Goal: Book appointment/travel/reservation

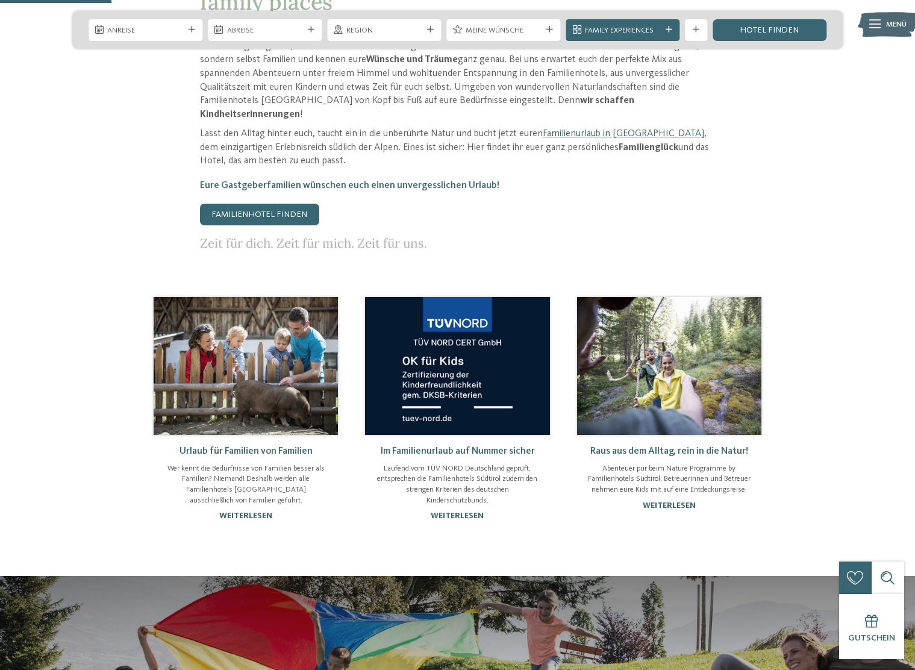
scroll to position [602, 0]
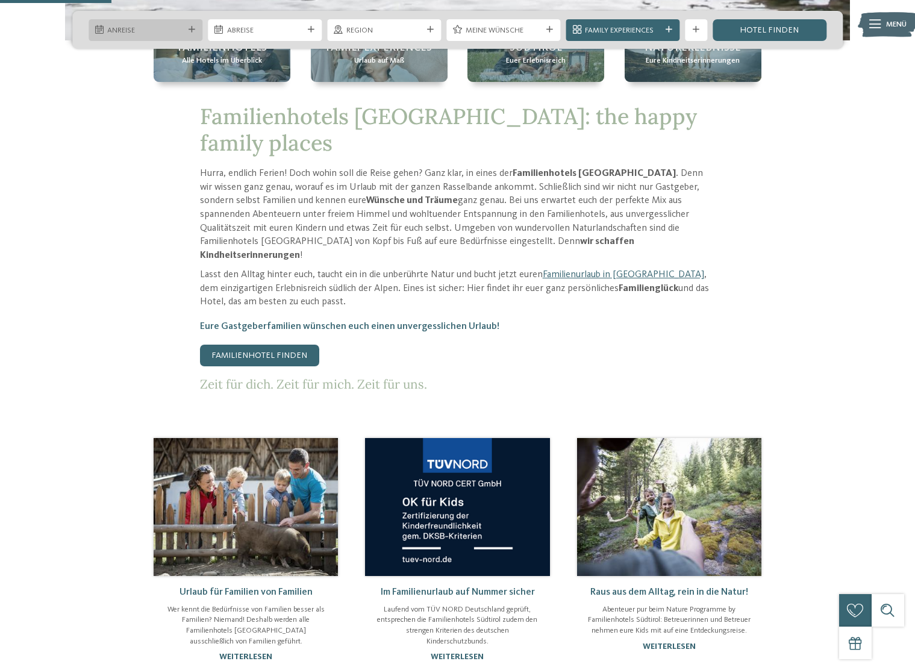
click at [165, 25] on span "Anreise" at bounding box center [145, 30] width 76 height 11
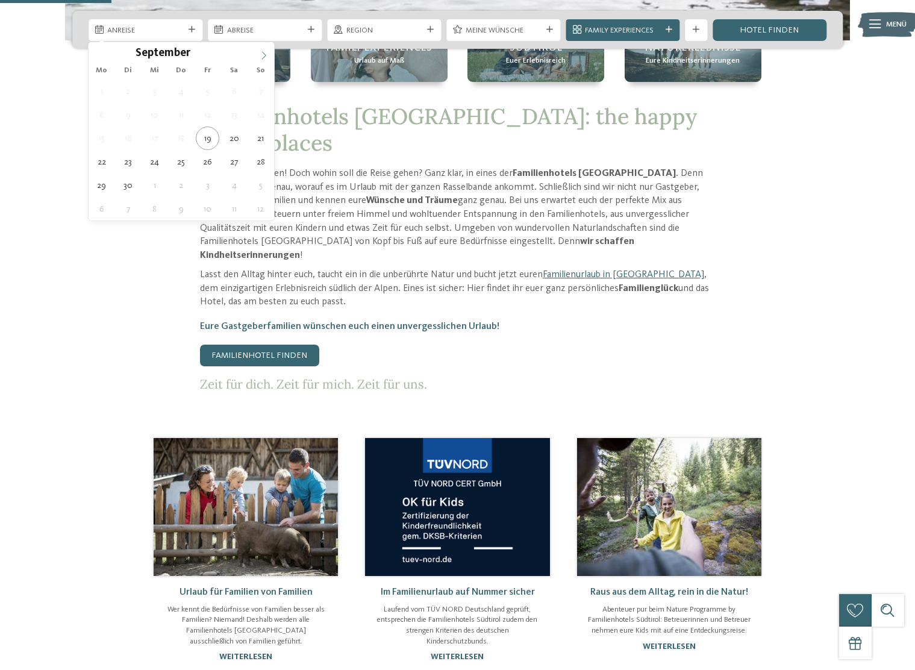
click at [268, 51] on span at bounding box center [263, 52] width 20 height 20
type div "[DATE]"
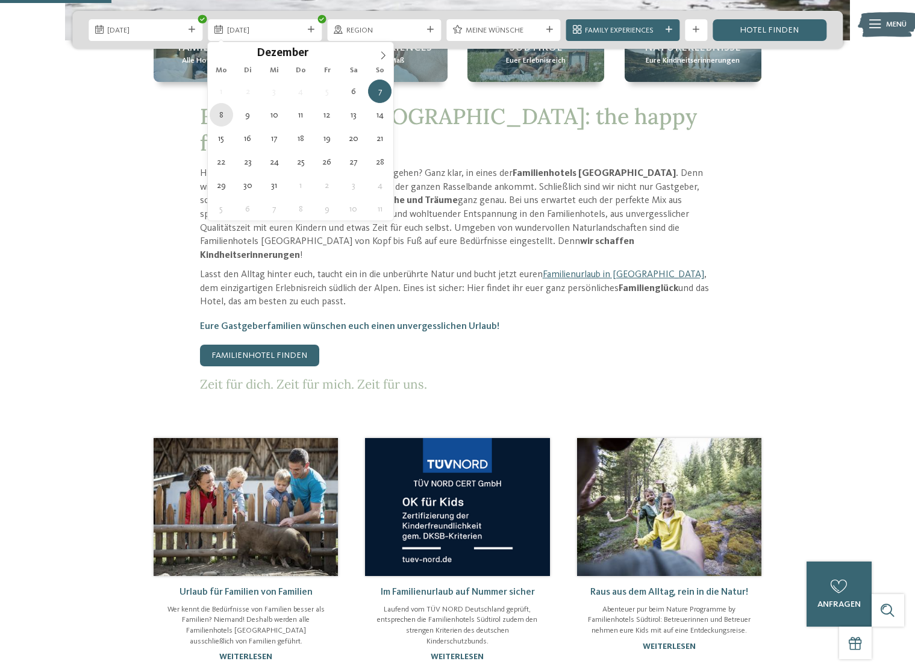
type div "[DATE]"
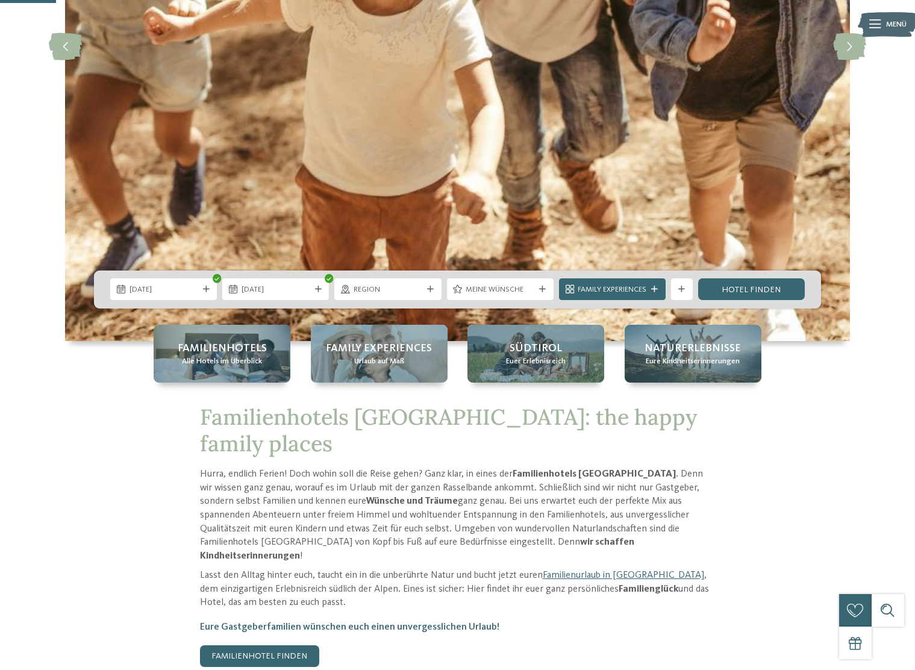
scroll to position [301, 0]
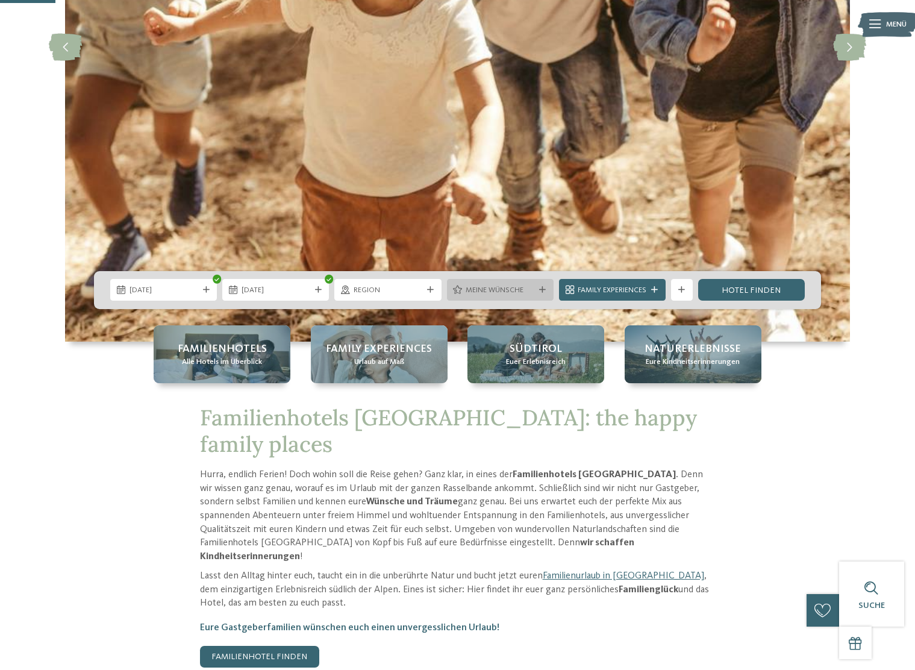
click at [513, 288] on span "Meine Wünsche" at bounding box center [499, 290] width 69 height 11
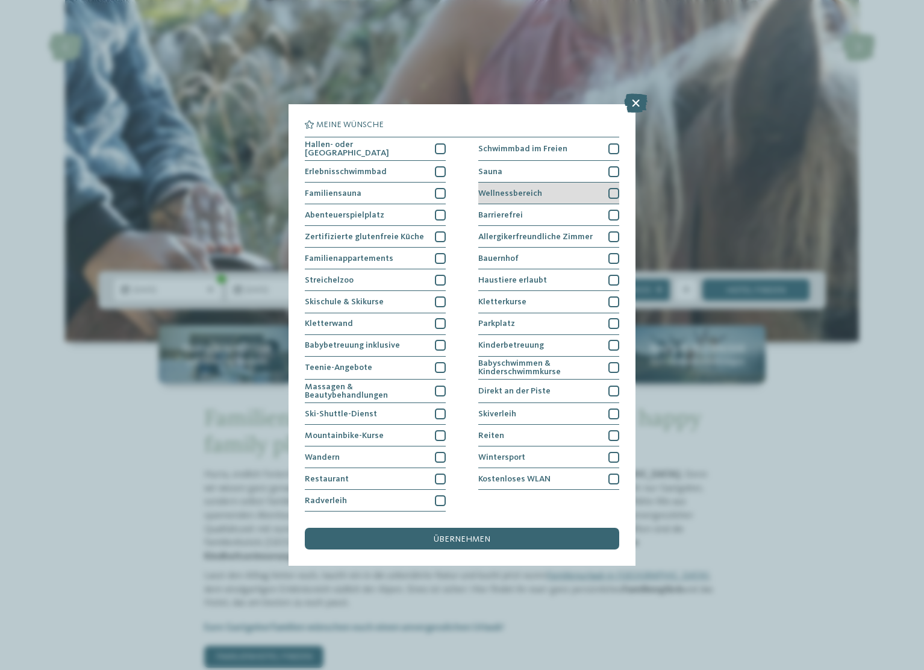
click at [612, 190] on div at bounding box center [613, 193] width 11 height 11
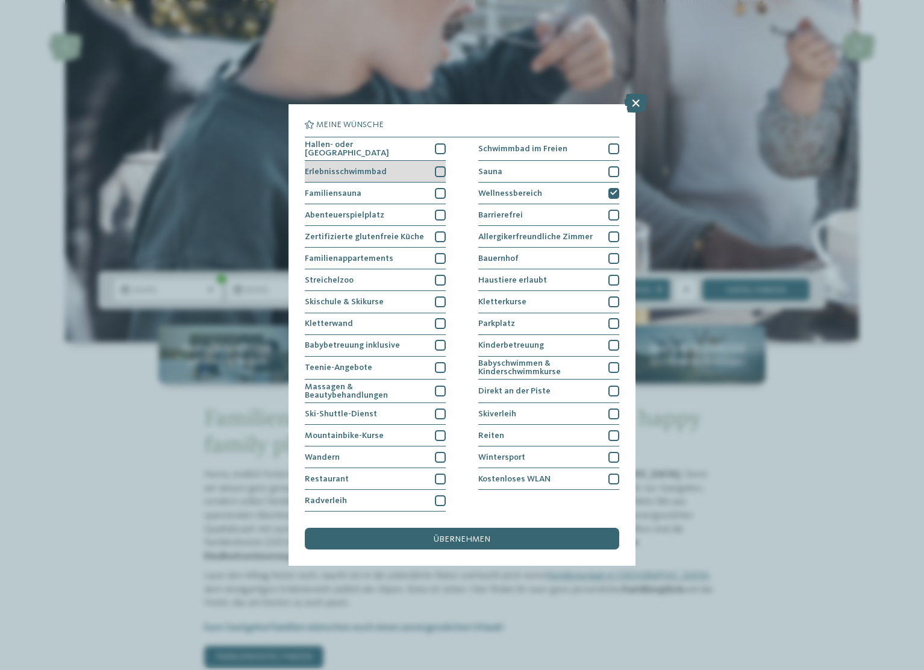
click at [440, 169] on div at bounding box center [440, 171] width 11 height 11
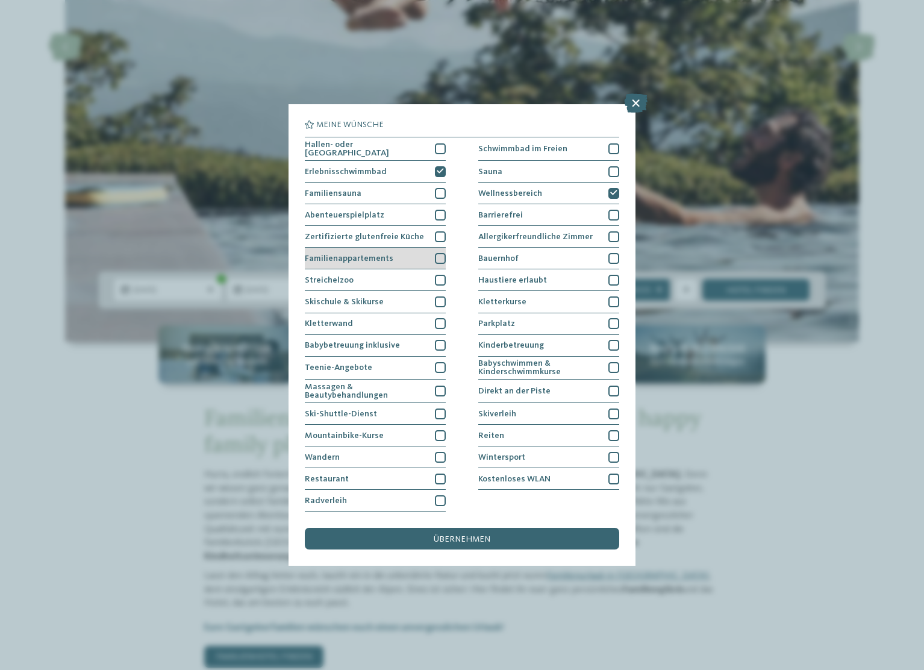
click at [439, 258] on div at bounding box center [440, 258] width 11 height 11
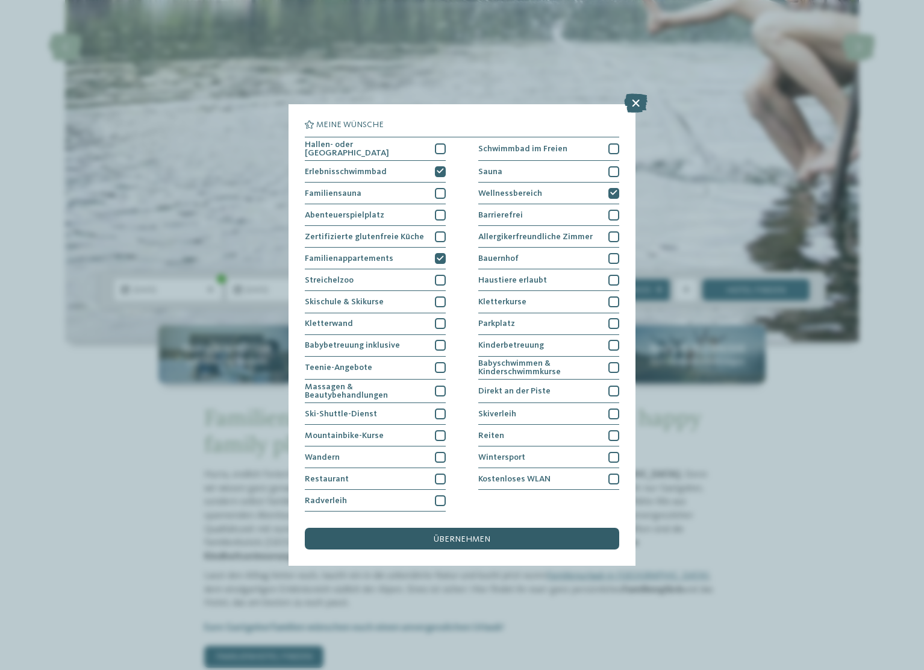
click at [467, 533] on div "übernehmen" at bounding box center [462, 538] width 314 height 22
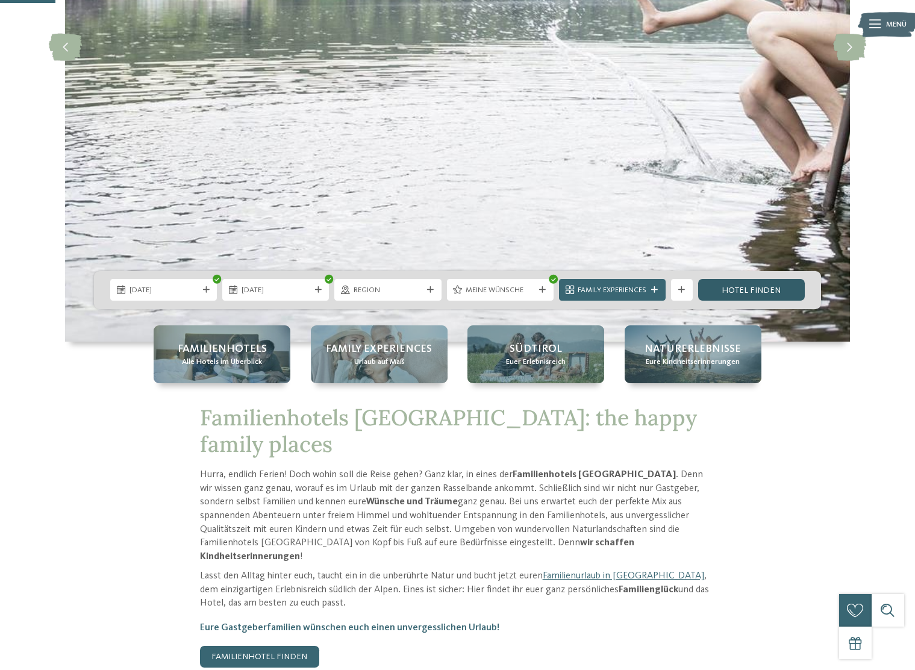
click at [775, 284] on link "Hotel finden" at bounding box center [751, 290] width 107 height 22
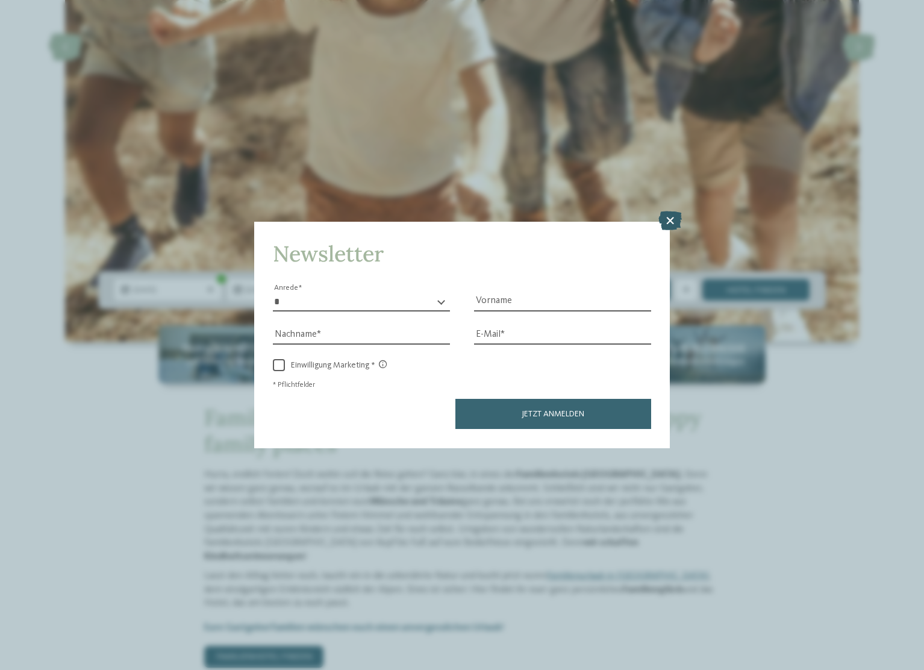
click at [679, 220] on icon at bounding box center [669, 220] width 23 height 19
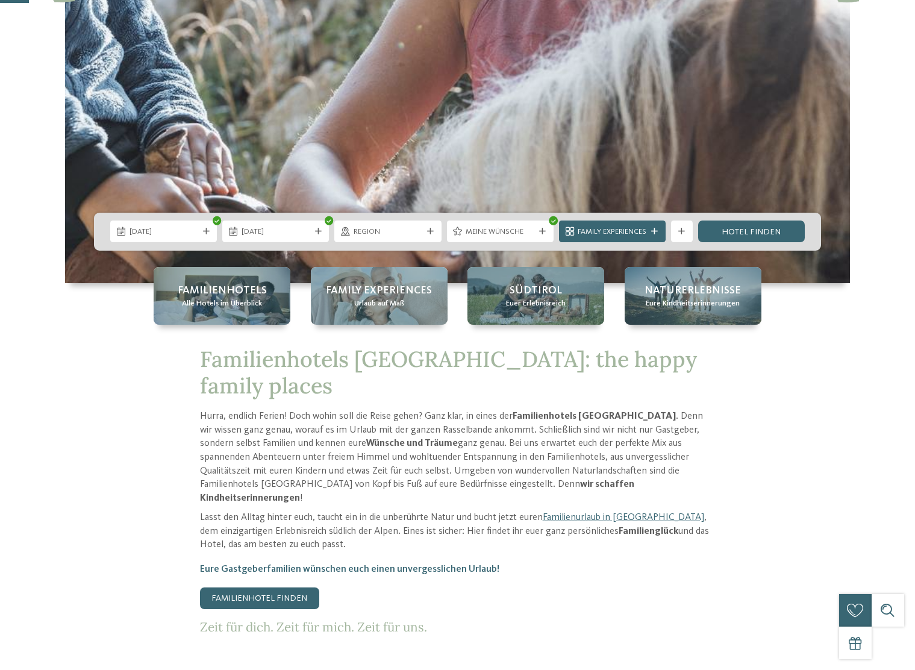
scroll to position [361, 0]
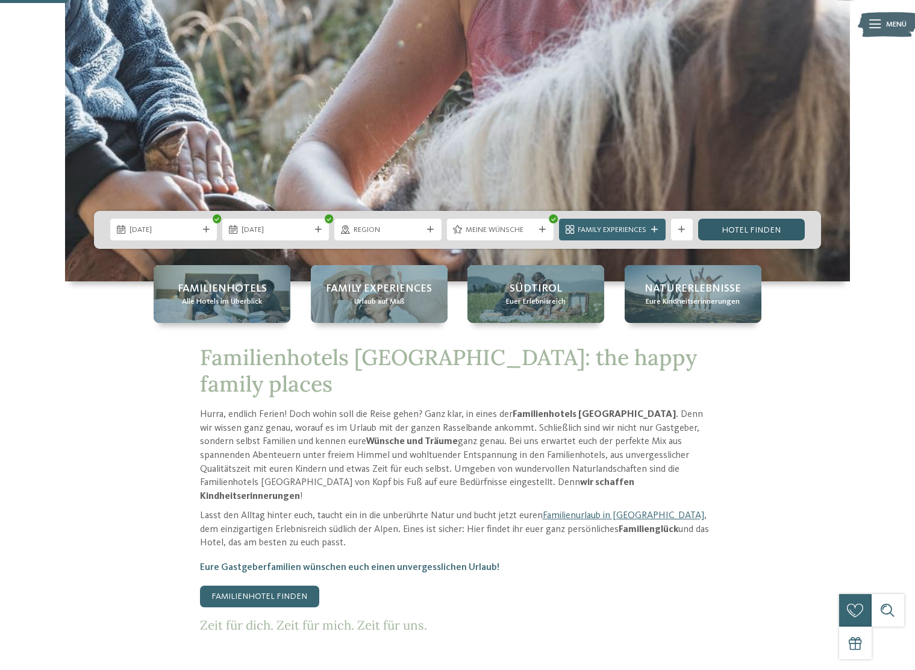
click at [765, 233] on link "Hotel finden" at bounding box center [751, 230] width 107 height 22
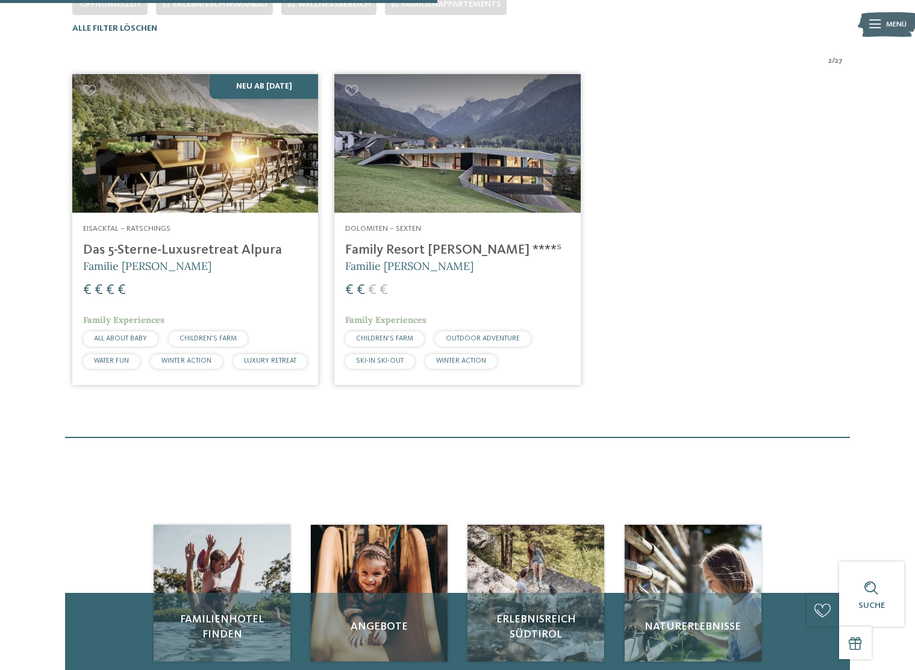
click at [275, 160] on img at bounding box center [195, 143] width 246 height 138
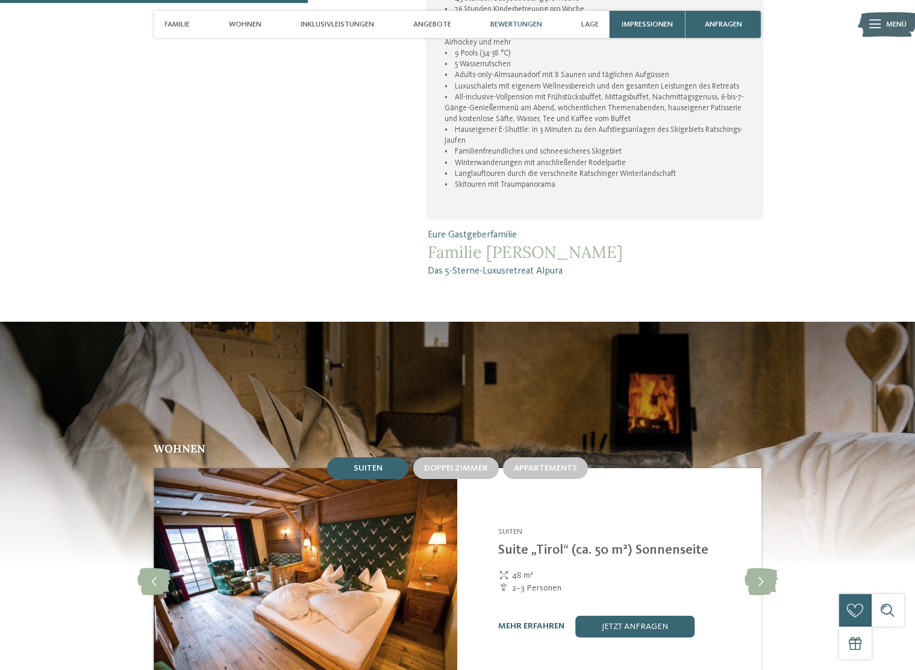
scroll to position [1325, 0]
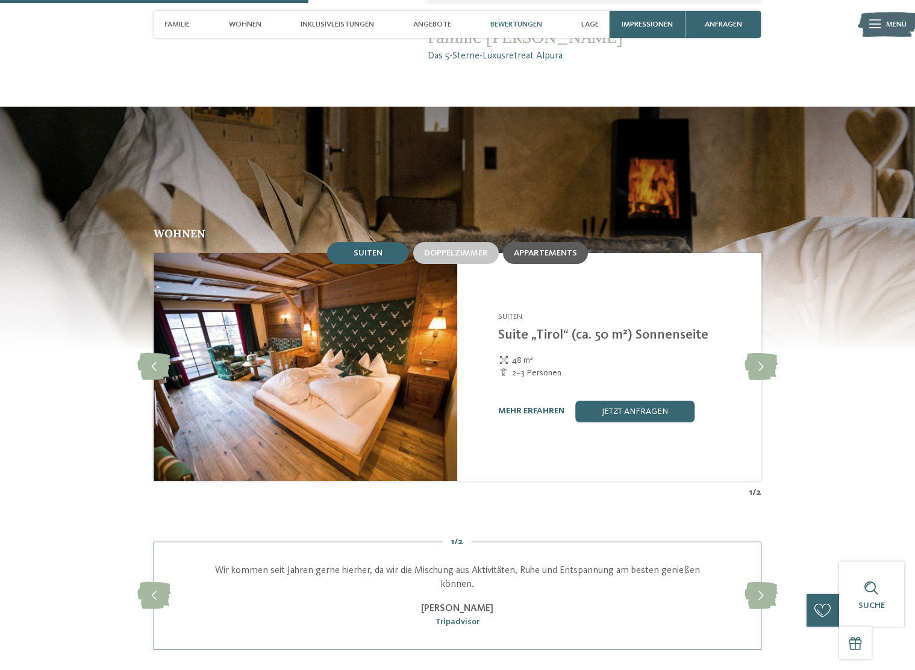
click at [544, 249] on span "Appartements" at bounding box center [545, 253] width 63 height 8
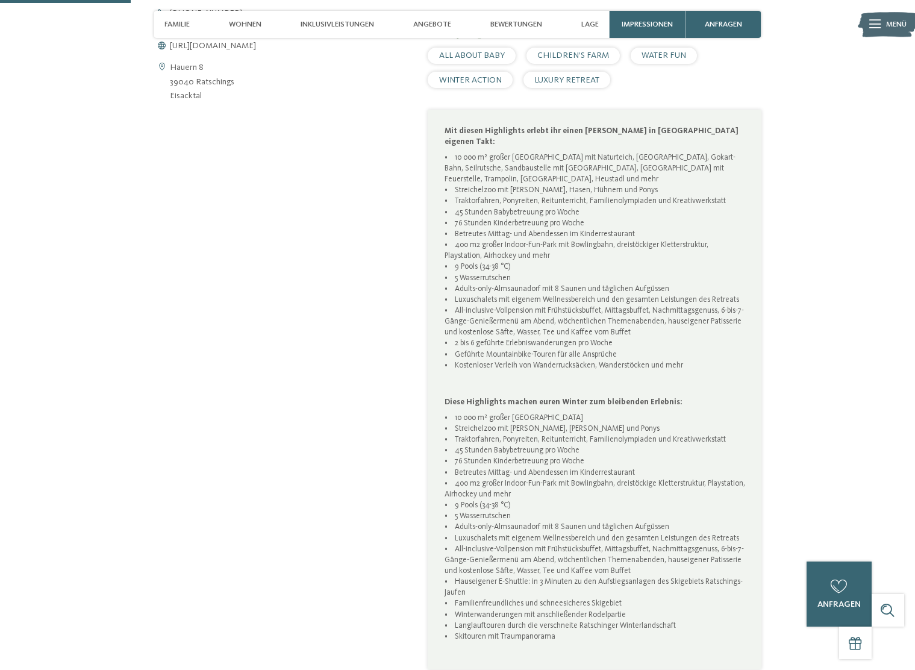
scroll to position [662, 0]
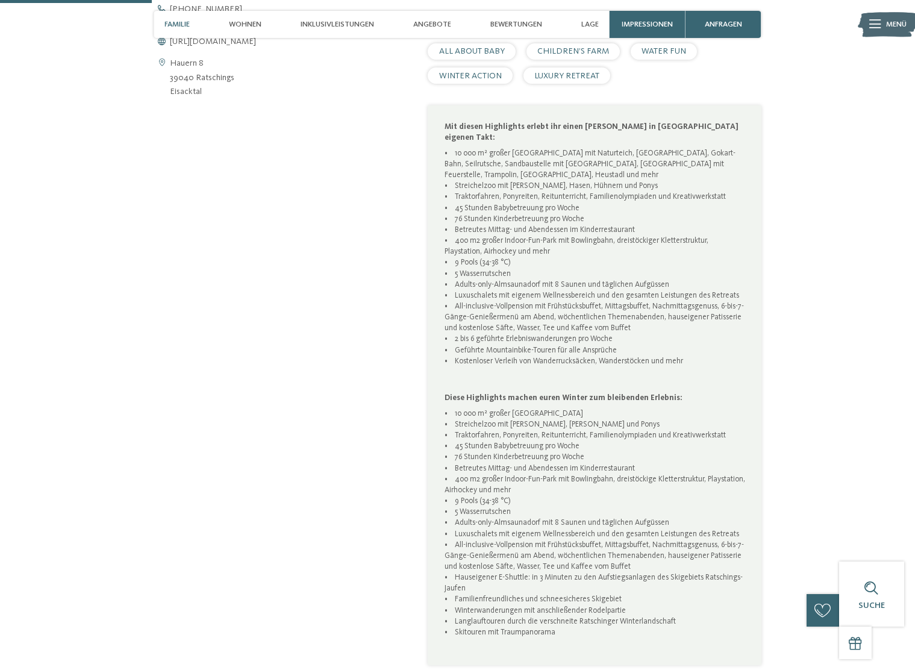
click at [173, 22] on span "Familie" at bounding box center [176, 24] width 25 height 9
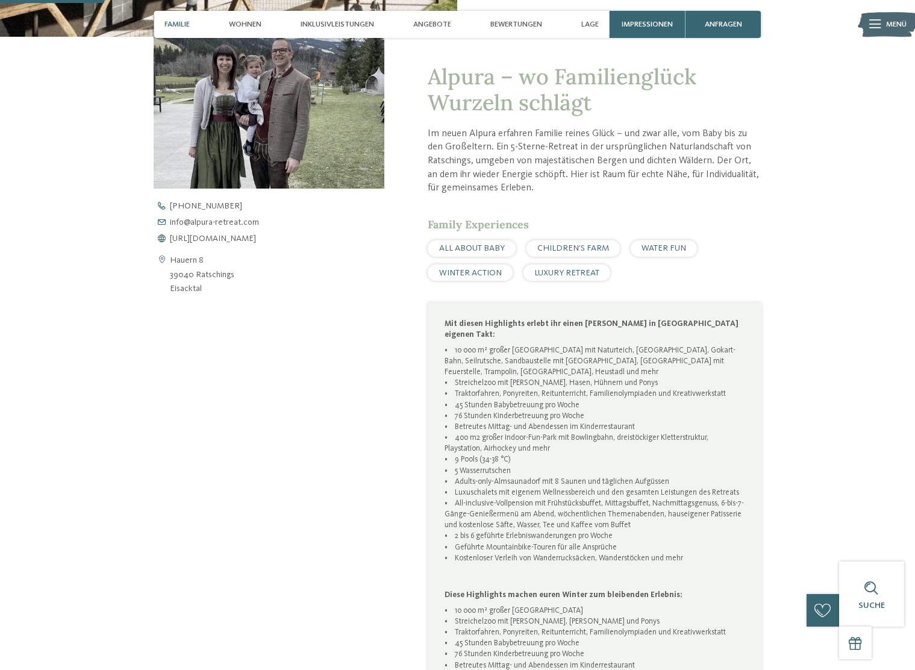
scroll to position [436, 0]
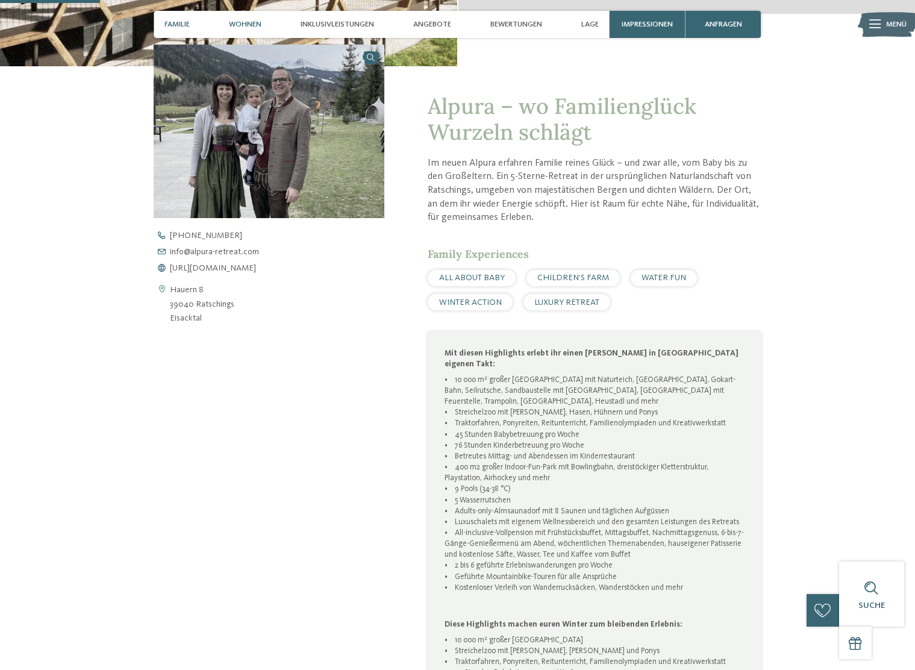
click at [252, 25] on span "Wohnen" at bounding box center [245, 24] width 33 height 9
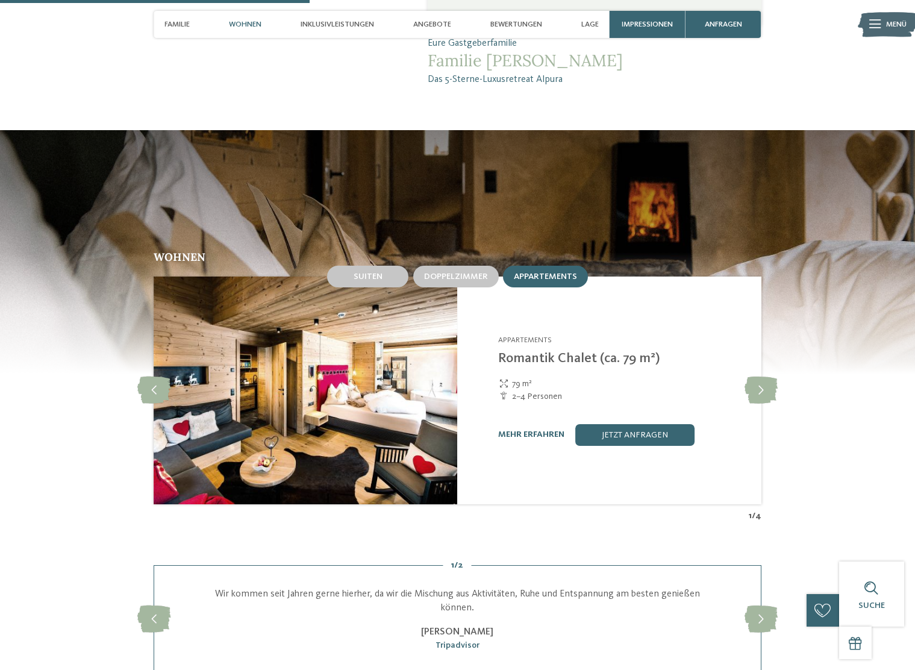
scroll to position [1354, 0]
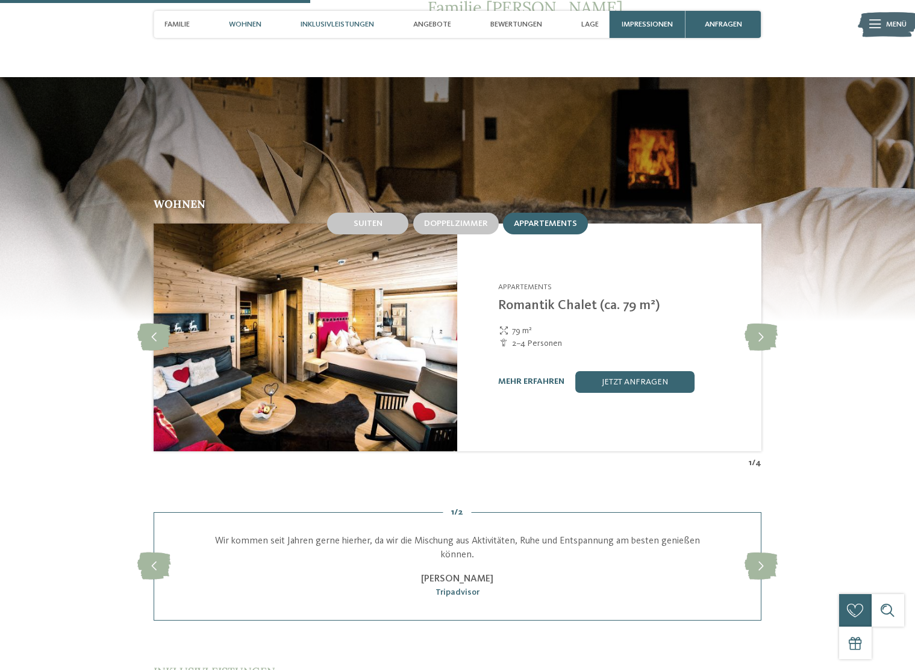
click at [337, 22] on span "Inklusivleistungen" at bounding box center [336, 24] width 73 height 9
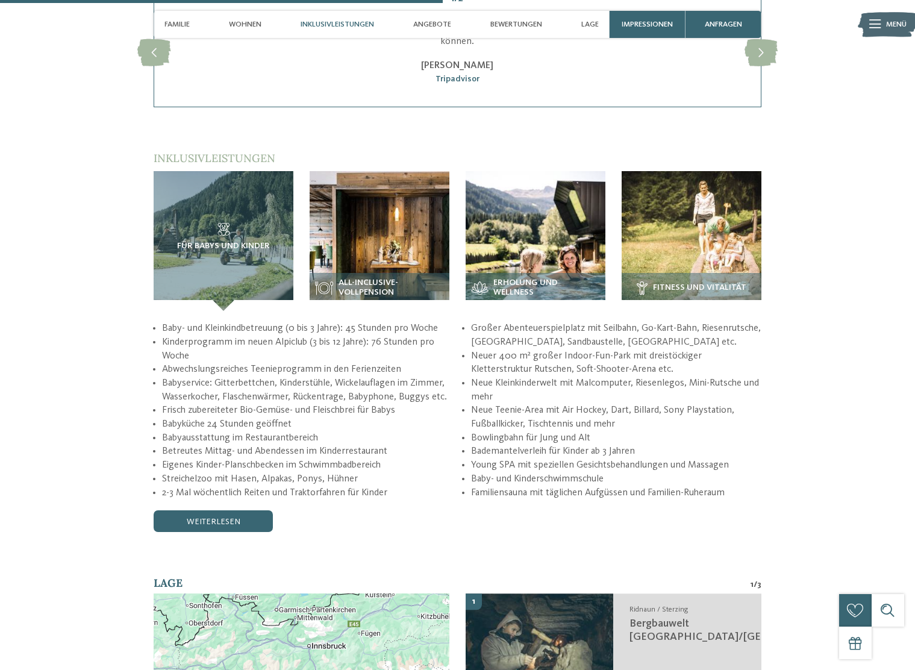
scroll to position [1940, 0]
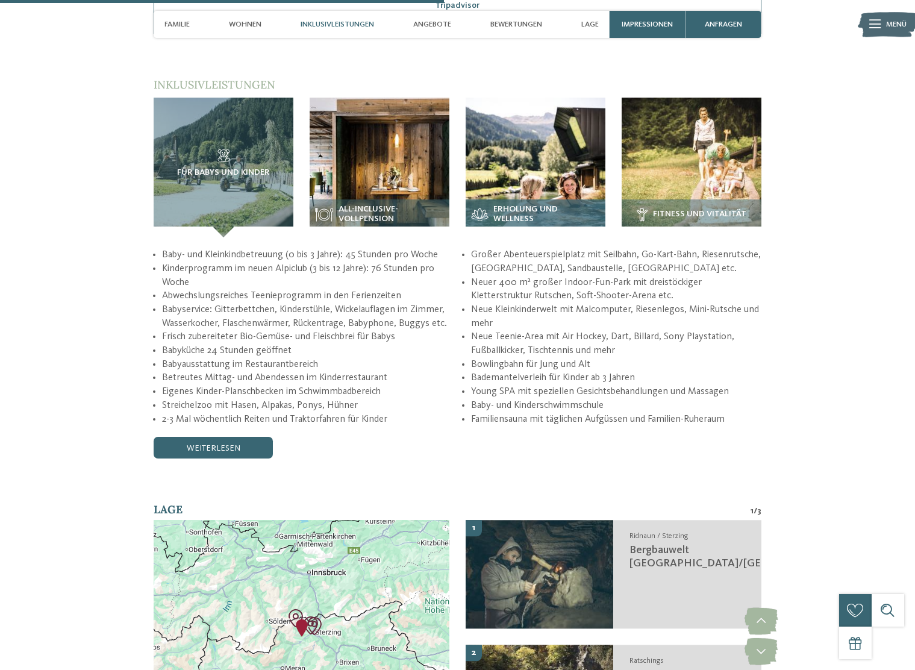
click at [518, 155] on img at bounding box center [535, 168] width 140 height 140
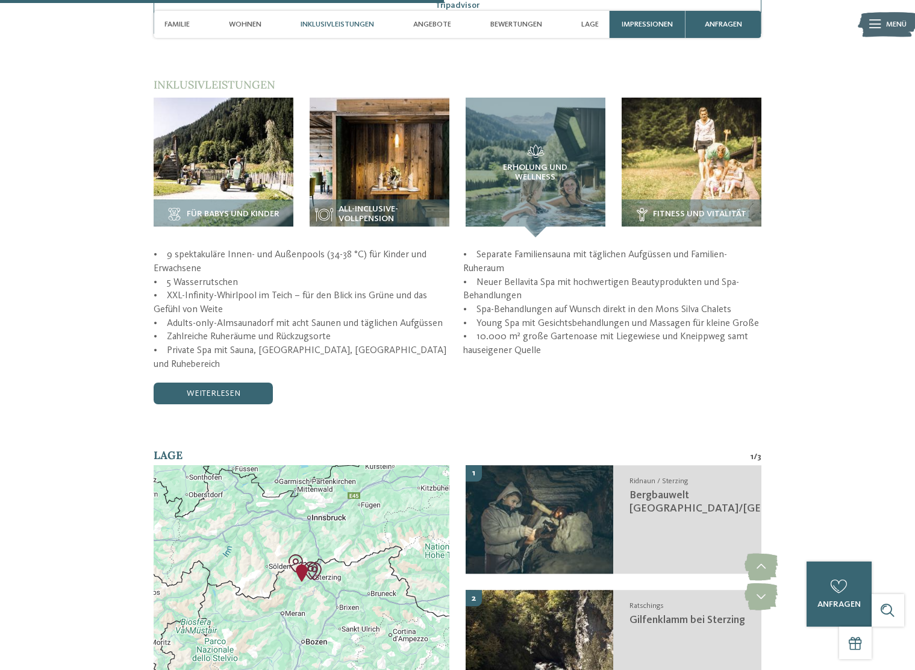
click at [870, 25] on icon at bounding box center [874, 24] width 11 height 8
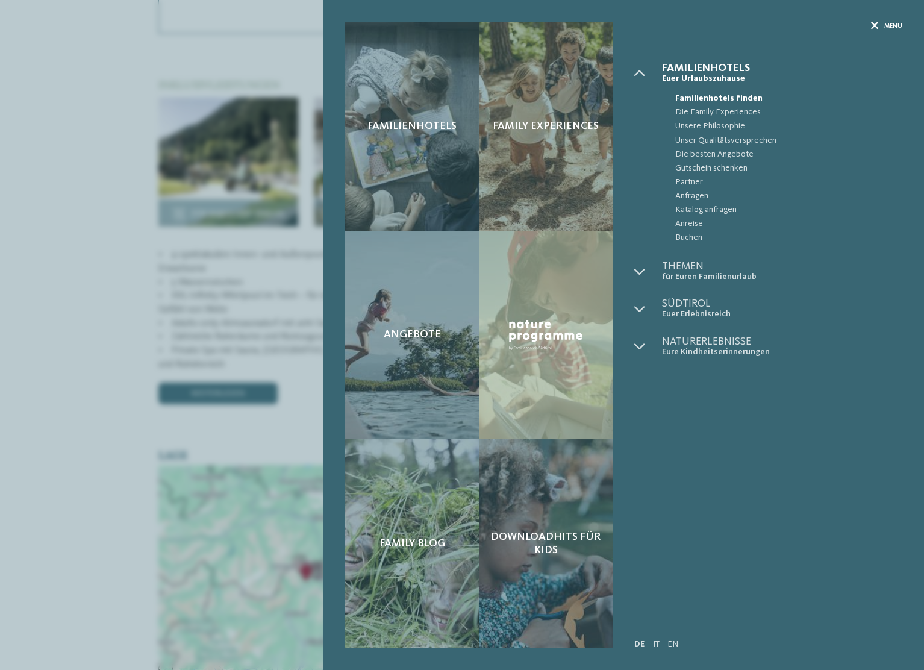
click at [873, 25] on icon at bounding box center [875, 26] width 8 height 8
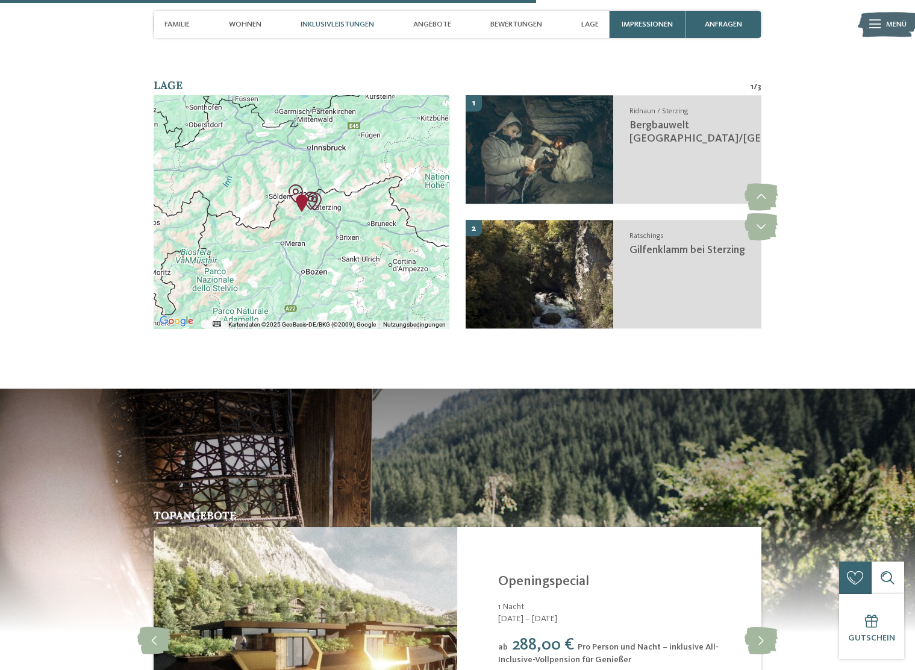
scroll to position [2302, 0]
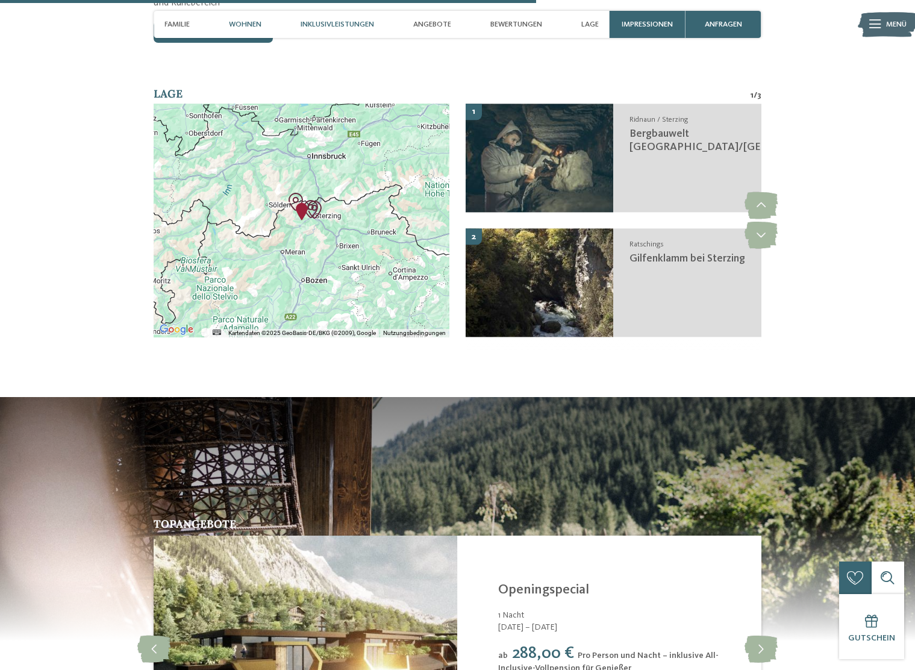
click at [258, 23] on span "Wohnen" at bounding box center [245, 24] width 33 height 9
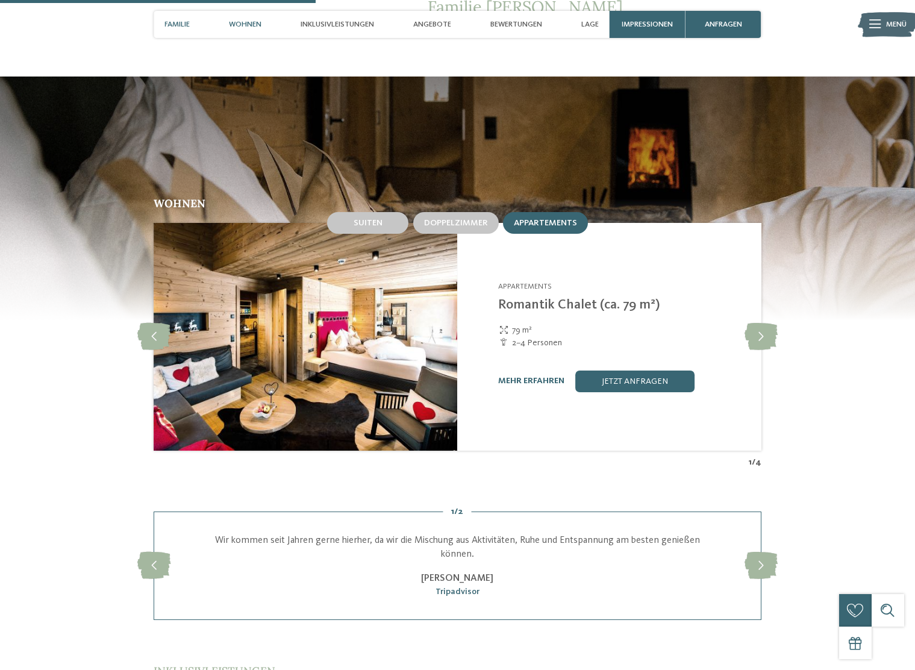
scroll to position [1354, 0]
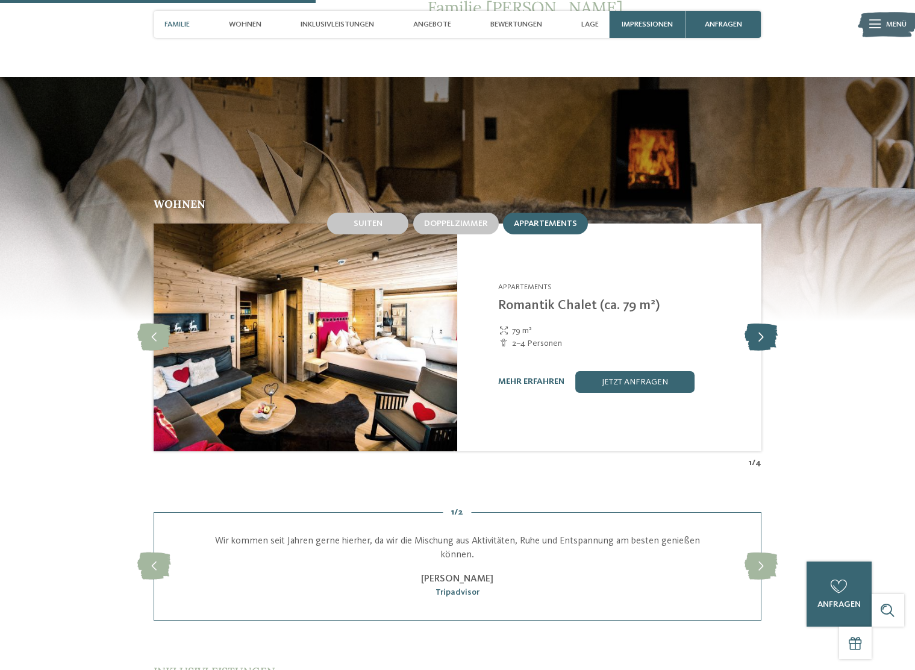
click at [755, 323] on icon at bounding box center [760, 336] width 33 height 27
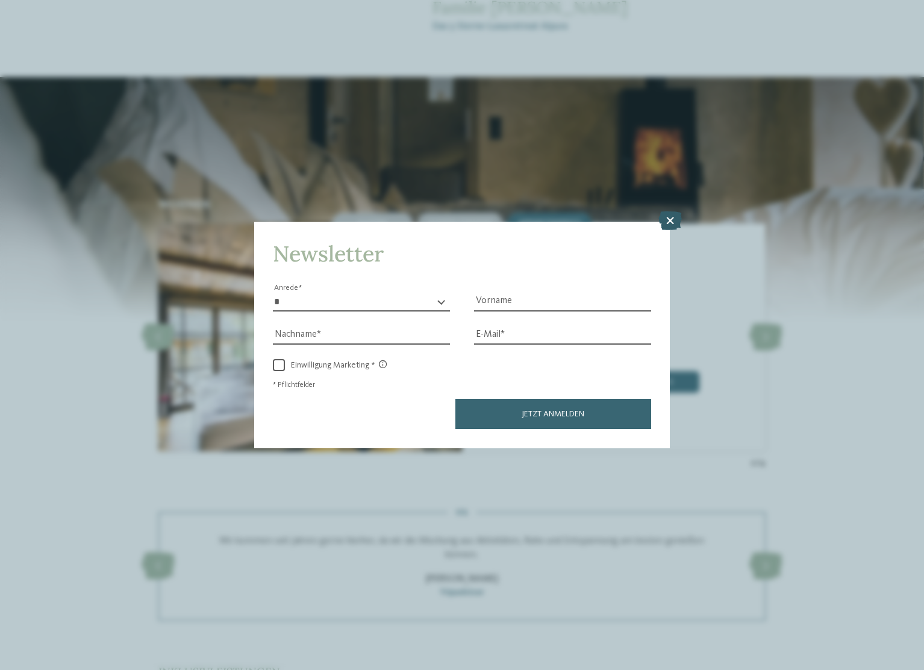
click at [677, 221] on icon at bounding box center [669, 220] width 23 height 19
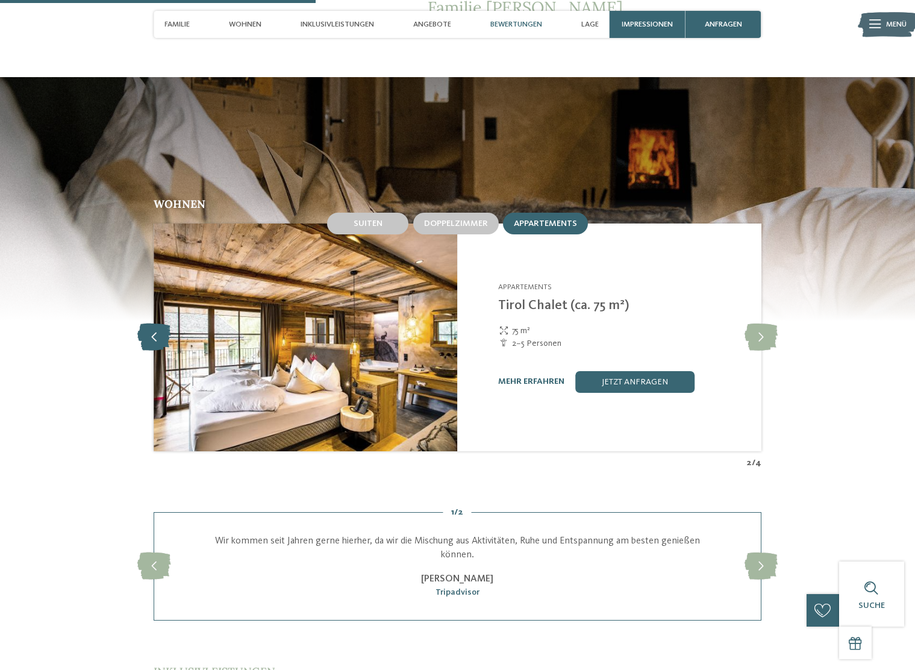
click at [153, 323] on icon at bounding box center [153, 336] width 33 height 27
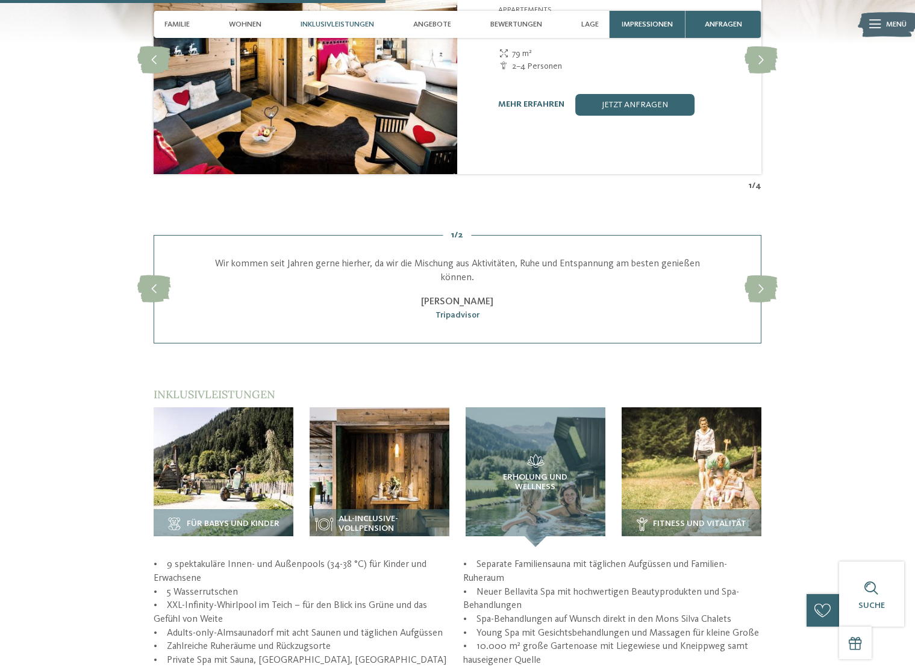
scroll to position [1655, 0]
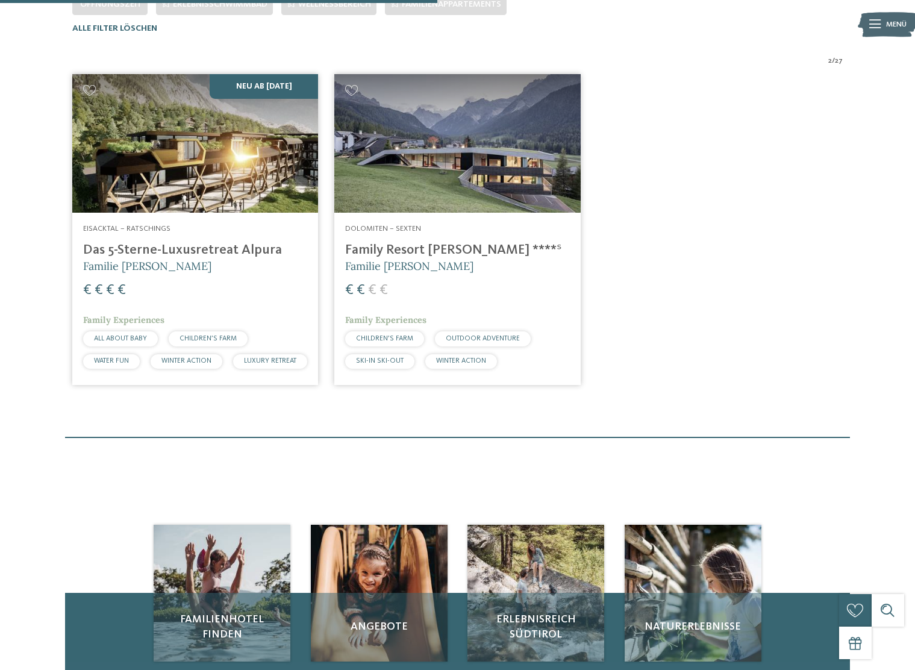
click at [440, 154] on img at bounding box center [457, 143] width 246 height 138
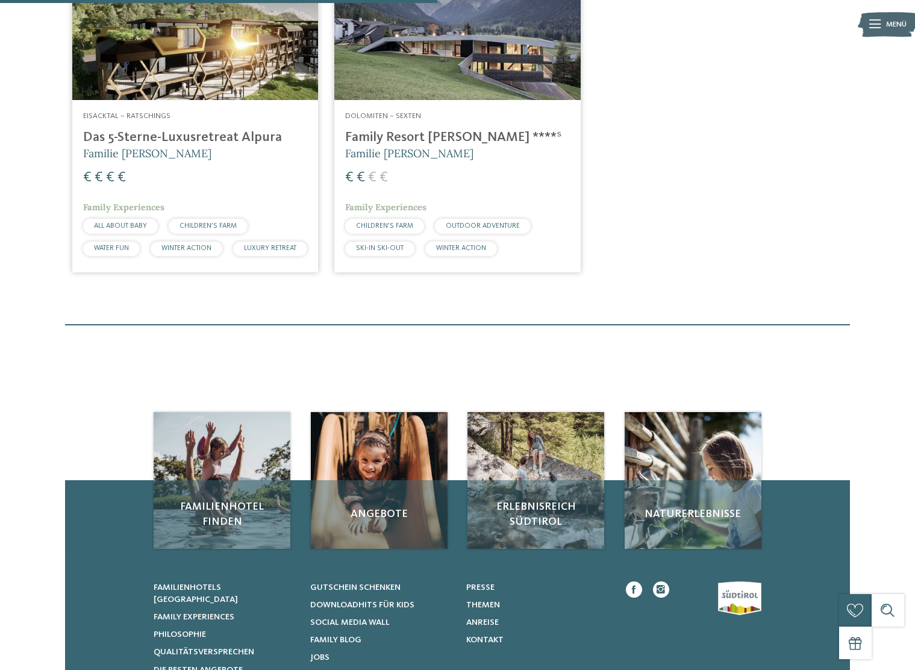
scroll to position [650, 0]
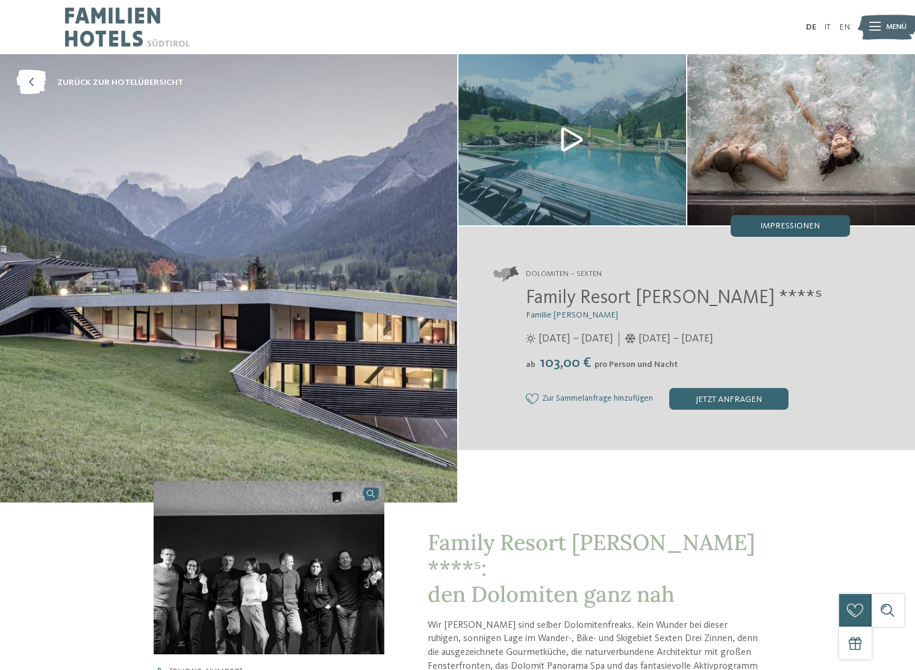
click at [768, 223] on span "Impressionen" at bounding box center [790, 226] width 60 height 8
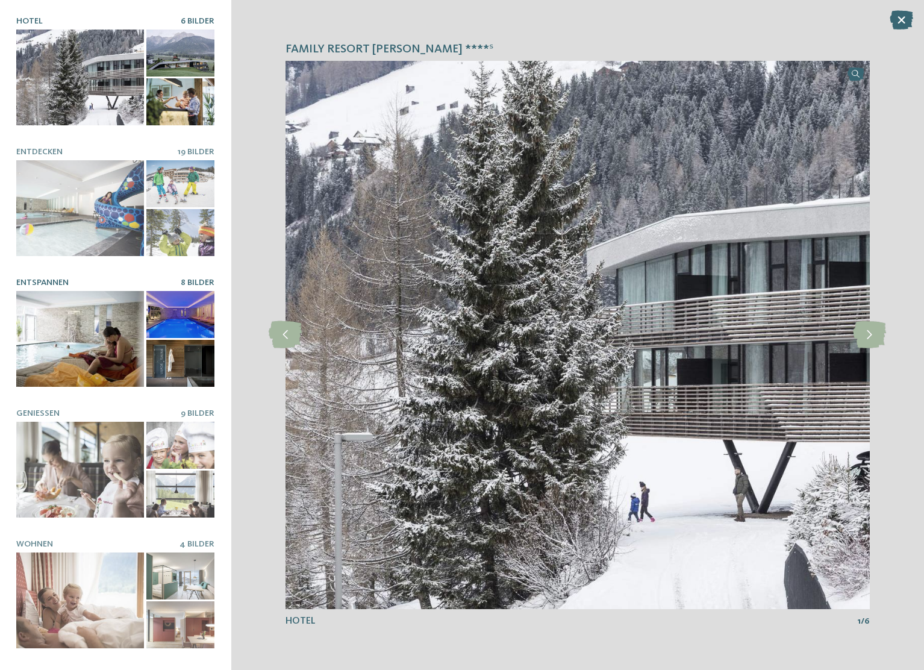
click at [104, 313] on div at bounding box center [80, 339] width 128 height 96
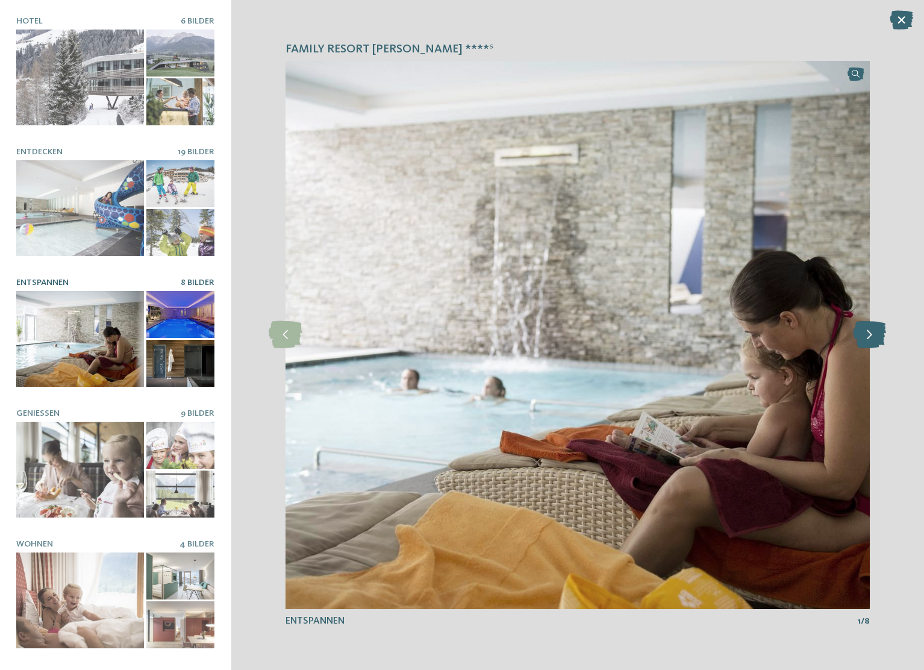
click at [875, 337] on icon at bounding box center [869, 334] width 33 height 27
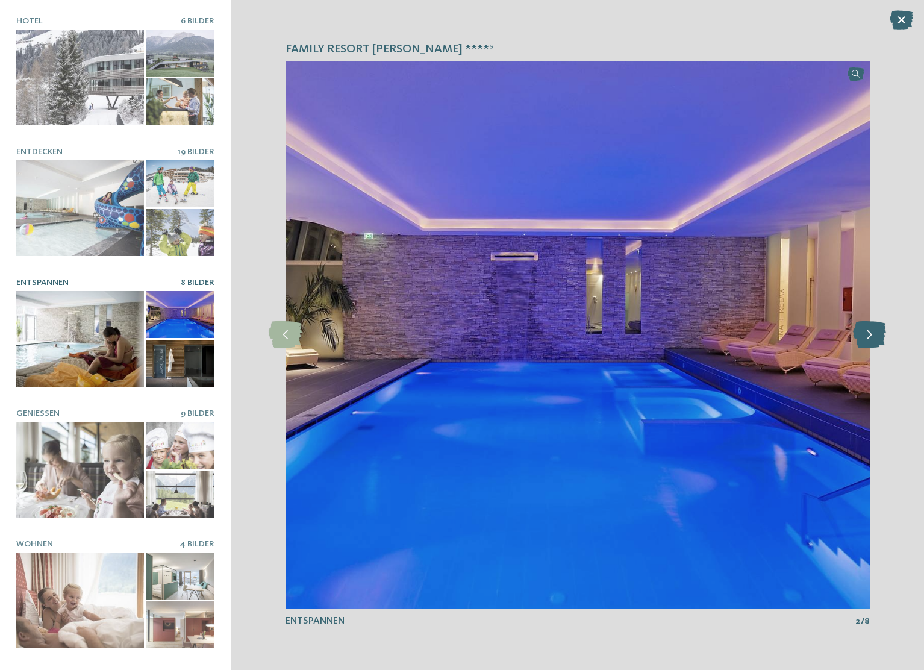
click at [875, 337] on icon at bounding box center [869, 334] width 33 height 27
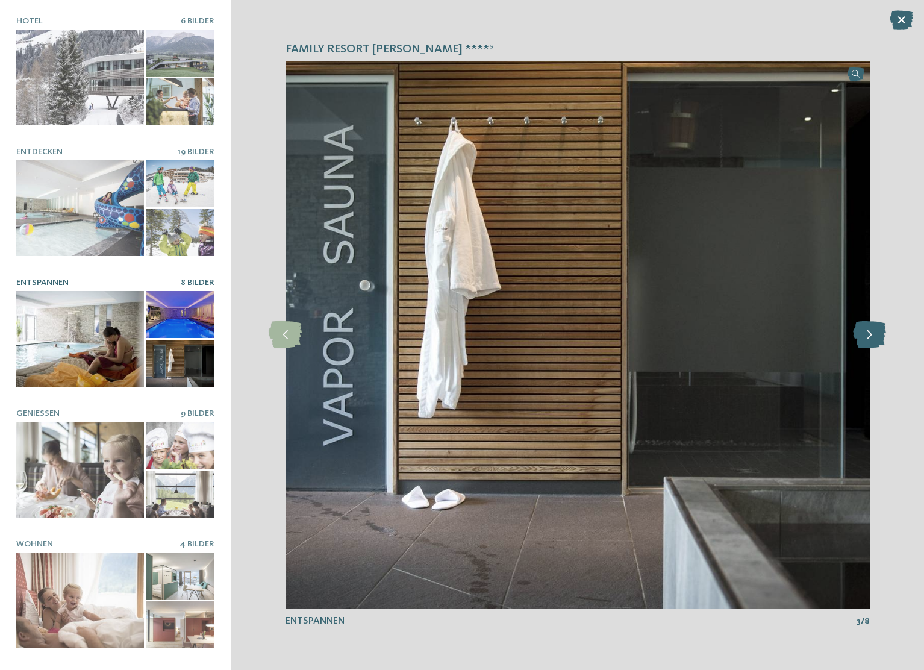
click at [875, 337] on icon at bounding box center [869, 334] width 33 height 27
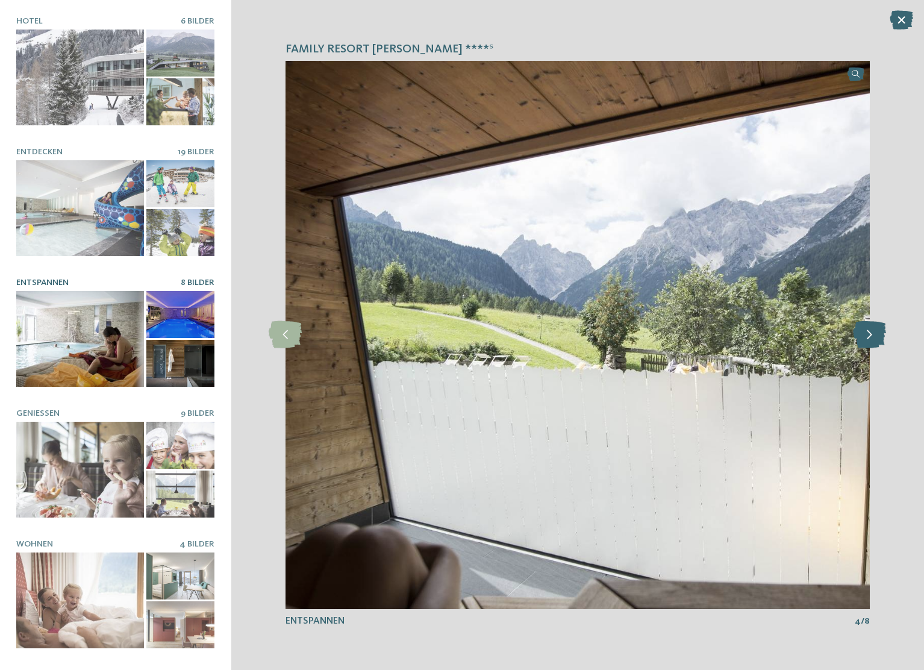
click at [875, 337] on icon at bounding box center [869, 334] width 33 height 27
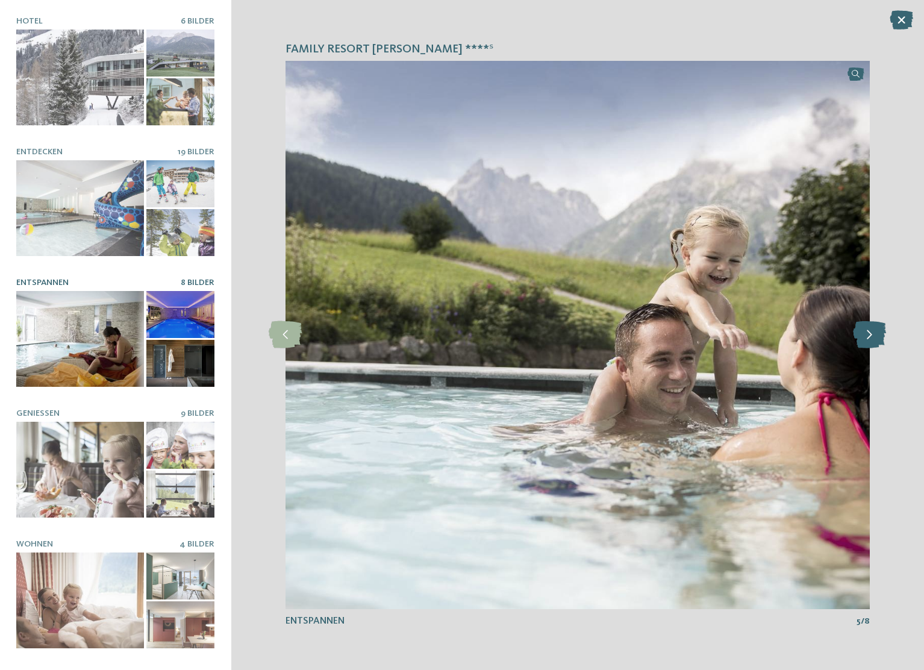
click at [875, 337] on icon at bounding box center [869, 334] width 33 height 27
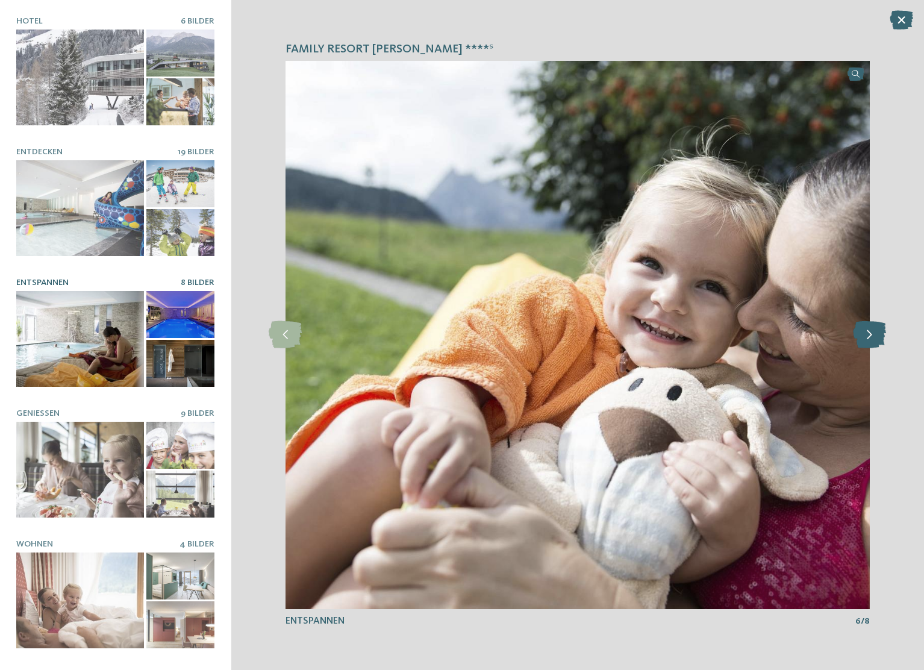
click at [875, 337] on icon at bounding box center [869, 334] width 33 height 27
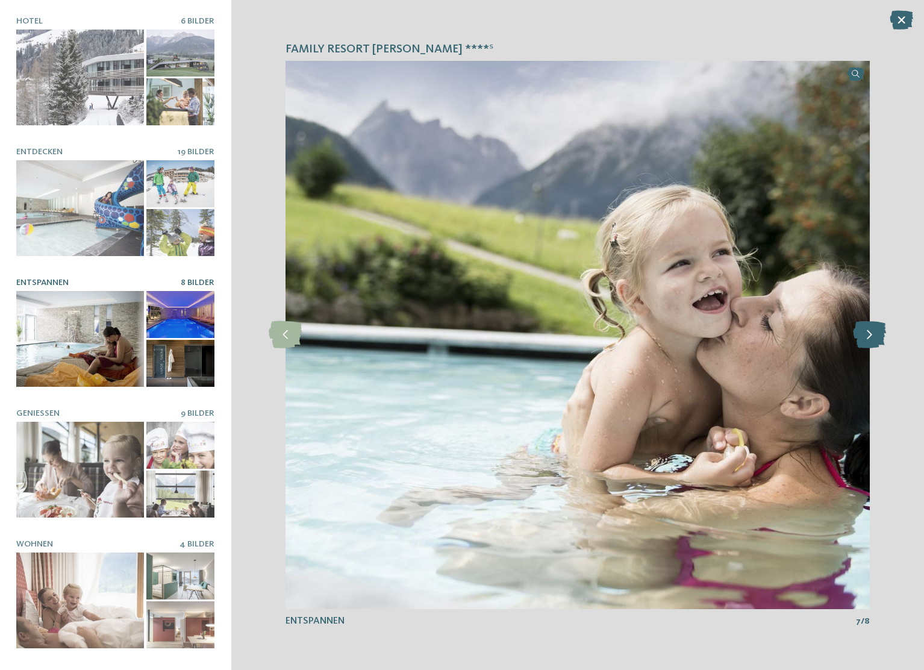
click at [875, 337] on icon at bounding box center [869, 334] width 33 height 27
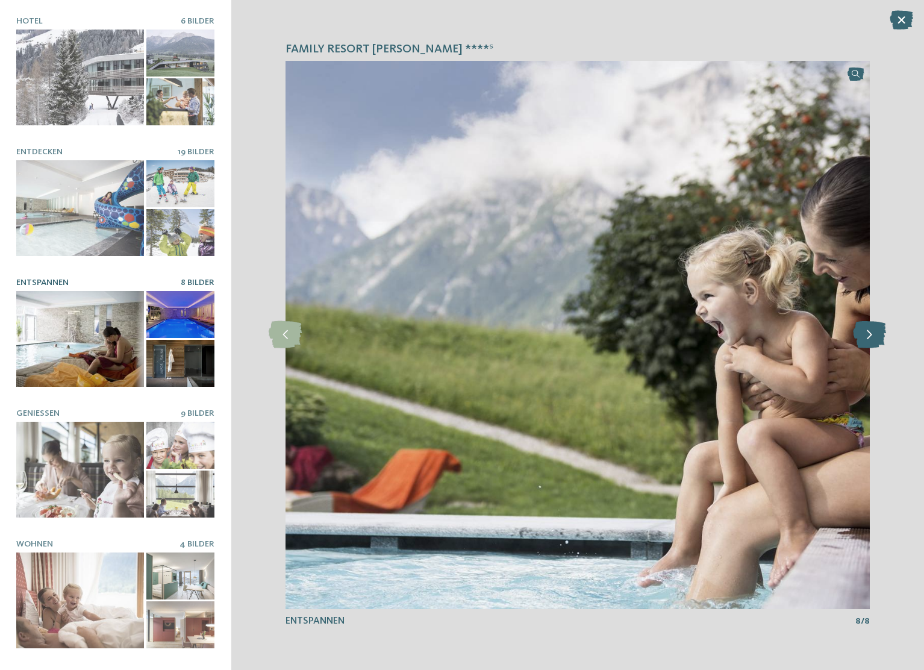
click at [875, 337] on icon at bounding box center [869, 334] width 33 height 27
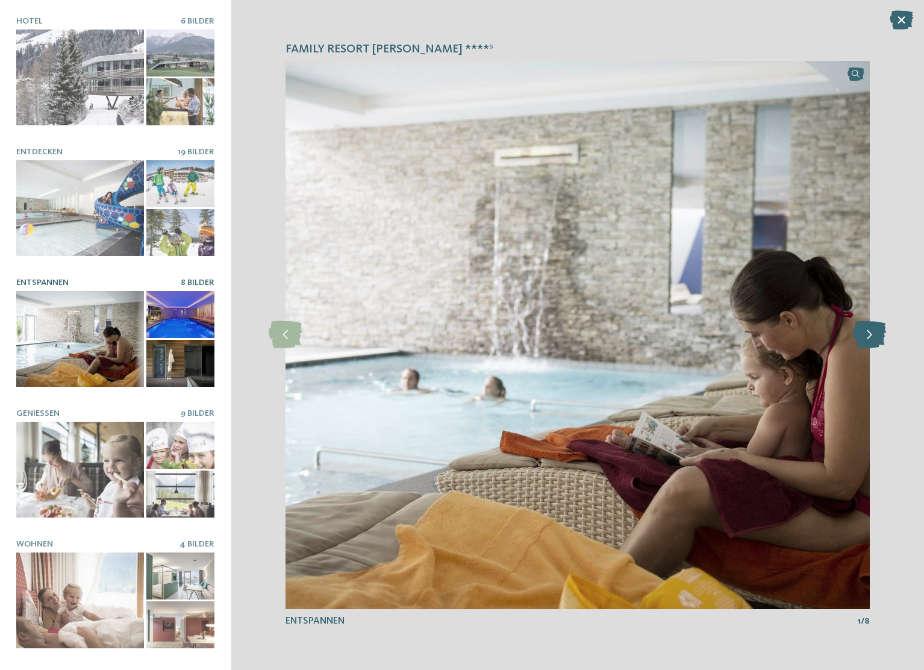
click at [875, 337] on icon at bounding box center [869, 334] width 33 height 27
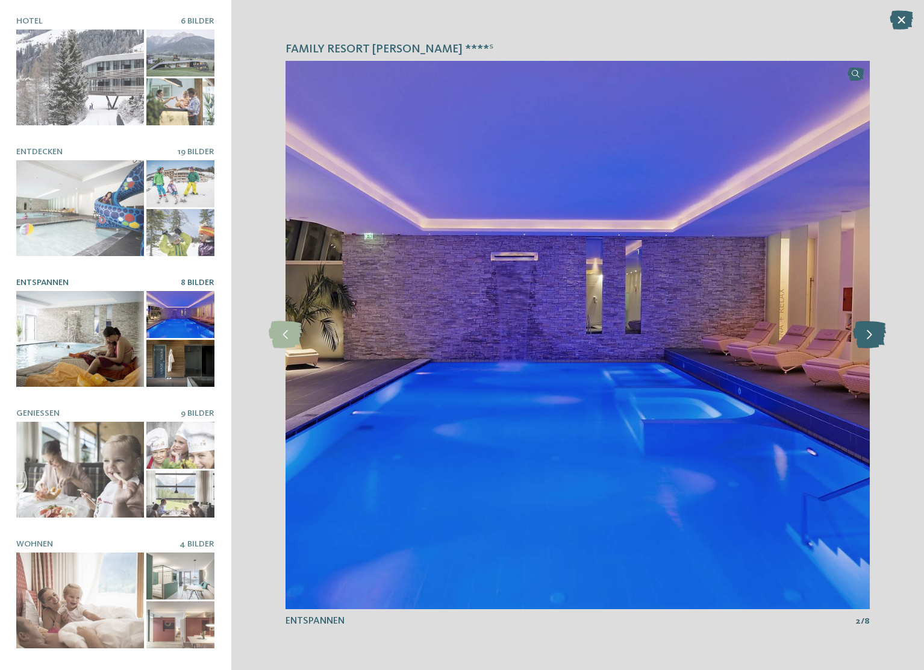
click at [875, 337] on icon at bounding box center [869, 334] width 33 height 27
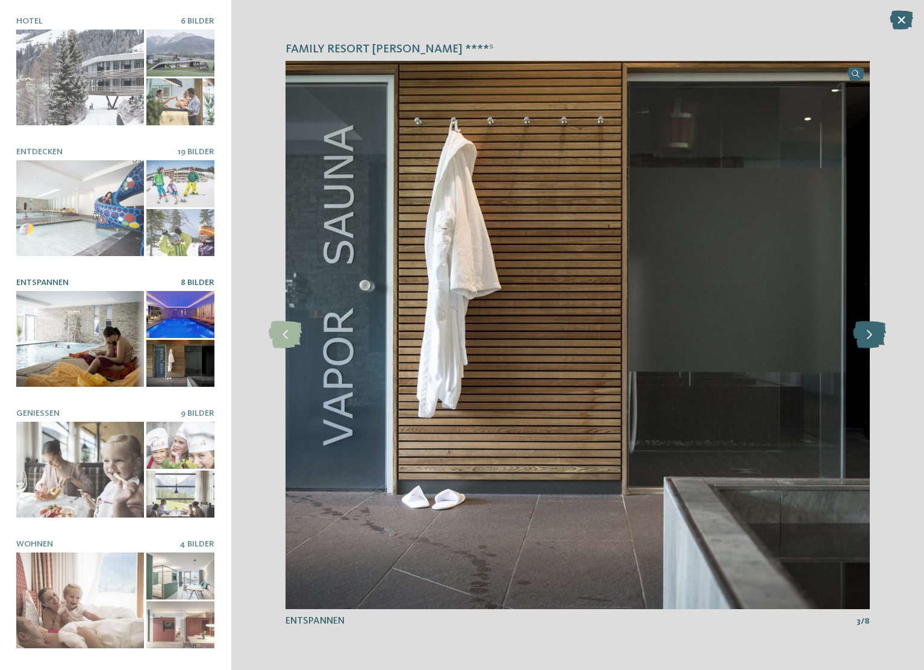
click at [875, 337] on icon at bounding box center [869, 334] width 33 height 27
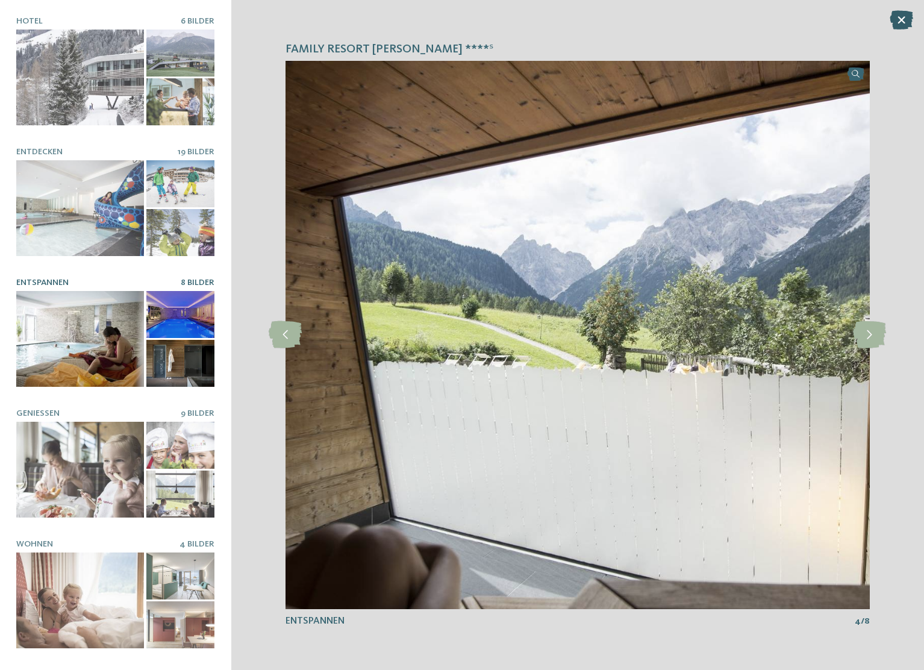
click at [900, 20] on icon at bounding box center [900, 19] width 23 height 19
